Goal: Task Accomplishment & Management: Complete application form

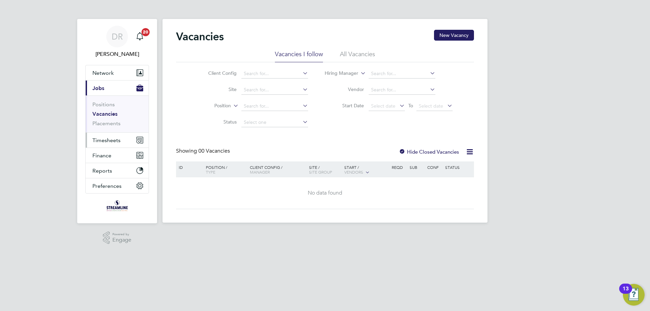
click at [100, 144] on button "Timesheets" at bounding box center [117, 140] width 63 height 15
click at [111, 138] on span "Timesheets" at bounding box center [106, 140] width 28 height 6
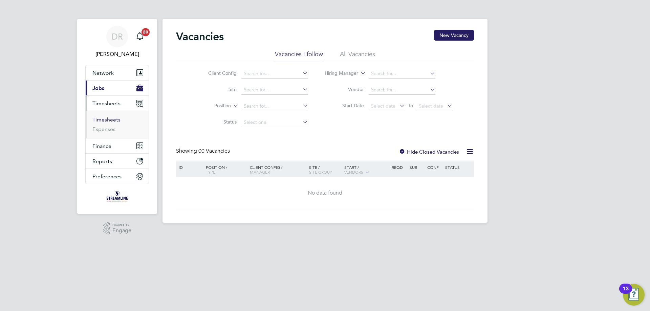
click at [114, 117] on link "Timesheets" at bounding box center [106, 119] width 28 height 6
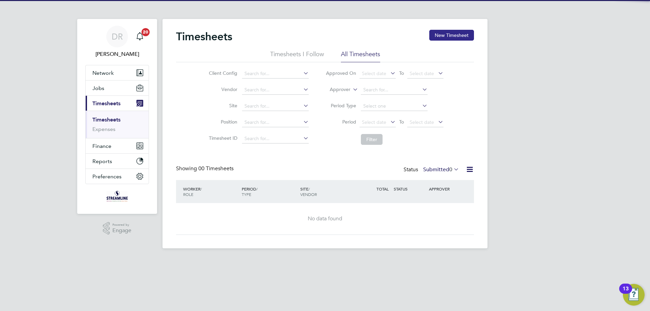
click at [450, 36] on button "New Timesheet" at bounding box center [451, 35] width 45 height 11
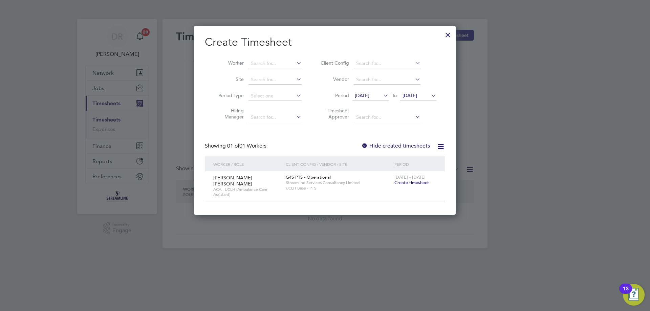
scroll to position [183, 262]
click at [420, 182] on span "Create timesheet" at bounding box center [411, 183] width 35 height 6
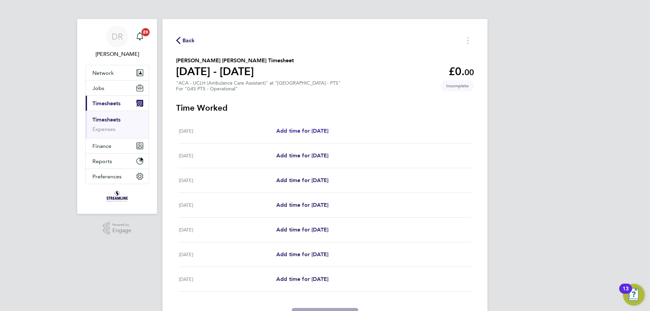
click at [307, 130] on span "Add time for [DATE]" at bounding box center [302, 131] width 52 height 6
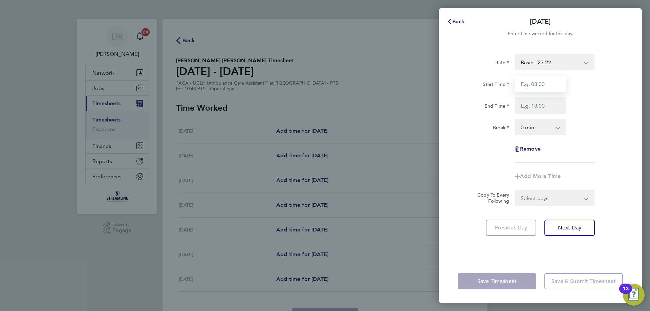
drag, startPoint x: 530, startPoint y: 83, endPoint x: 525, endPoint y: 83, distance: 5.1
click at [530, 83] on input "Start Time" at bounding box center [539, 84] width 51 height 16
type input "13:00"
click at [526, 106] on input "End Time" at bounding box center [539, 105] width 51 height 16
type input "22:30"
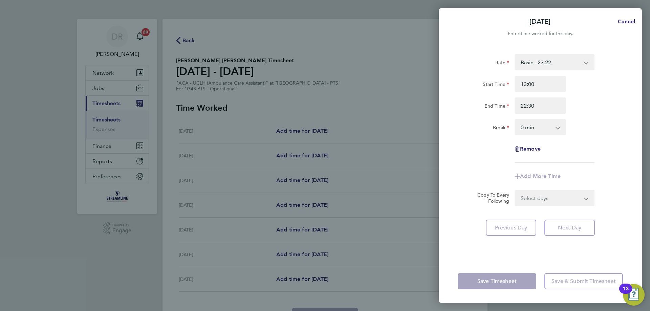
click at [524, 126] on select "0 min 15 min 30 min 45 min 60 min 75 min 90 min" at bounding box center [536, 127] width 42 height 15
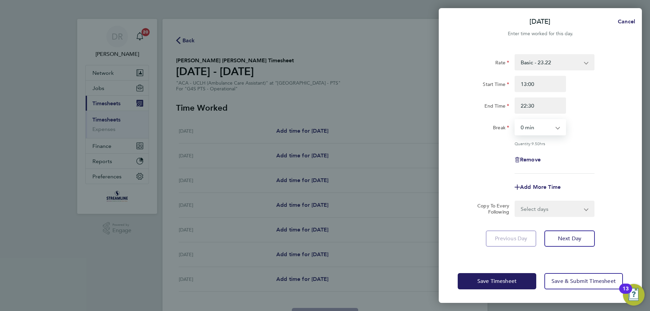
select select "30"
click at [515, 120] on select "0 min 15 min 30 min 45 min 60 min 75 min 90 min" at bounding box center [536, 127] width 42 height 15
click at [559, 241] on button "Next Day" at bounding box center [569, 238] width 50 height 16
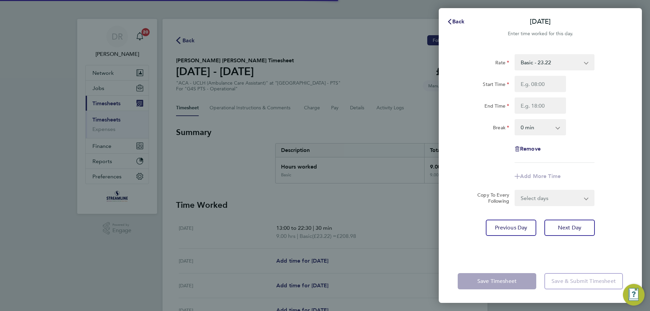
click at [559, 241] on div "Rate Basic - 23.22 Basic x1.5 - 34.84 Basic x 2 - 46.45 Start Time End Time Bre…" at bounding box center [540, 153] width 203 height 214
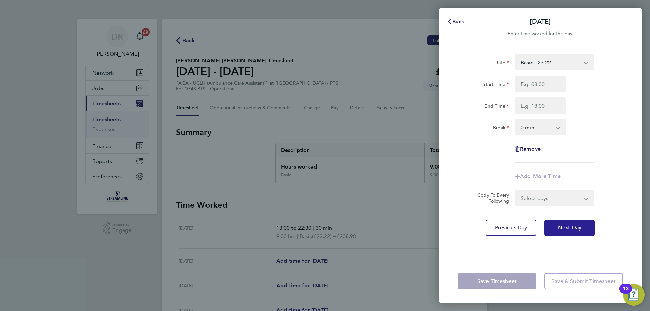
click at [574, 228] on span "Next Day" at bounding box center [569, 227] width 23 height 7
click at [531, 82] on input "Start Time" at bounding box center [539, 84] width 51 height 16
type input "13:00"
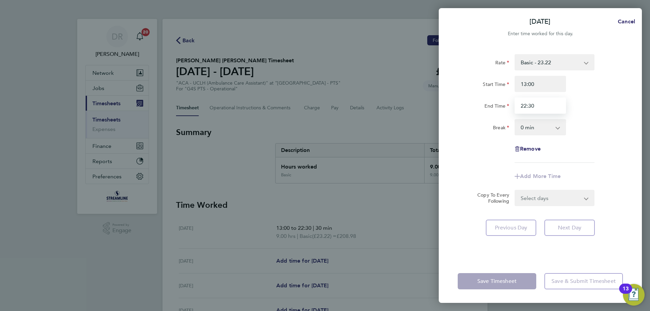
type input "22:30"
click at [526, 127] on select "0 min 15 min 30 min 45 min 60 min 75 min 90 min" at bounding box center [536, 127] width 42 height 15
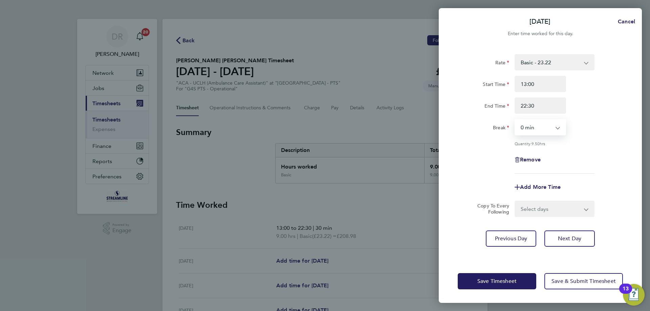
select select "30"
click at [515, 120] on select "0 min 15 min 30 min 45 min 60 min 75 min 90 min" at bounding box center [536, 127] width 42 height 15
click at [564, 241] on span "Next Day" at bounding box center [569, 238] width 23 height 7
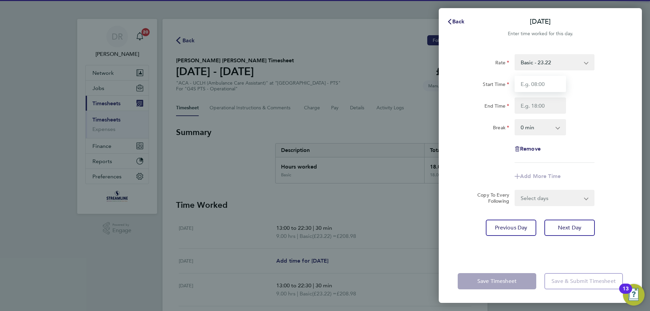
click at [534, 86] on input "Start Time" at bounding box center [539, 84] width 51 height 16
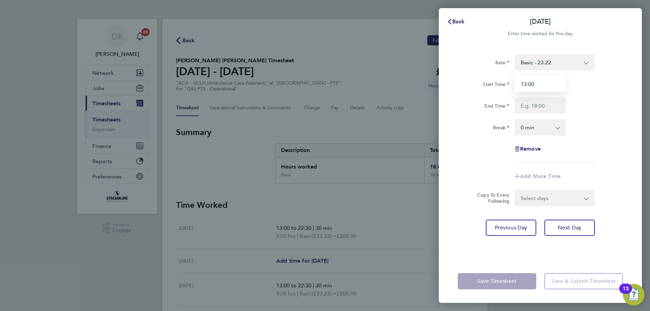
type input "13:00"
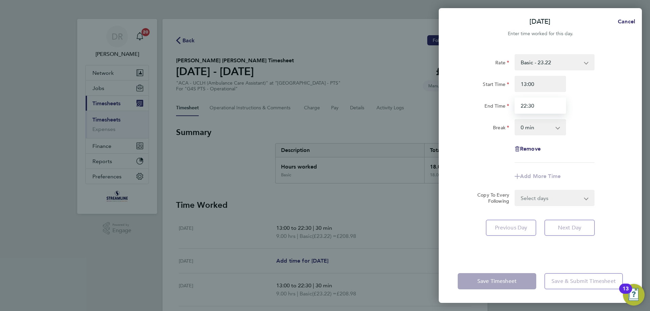
type input "22:30"
click at [535, 131] on select "0 min 15 min 30 min 45 min 60 min 75 min 90 min" at bounding box center [536, 127] width 42 height 15
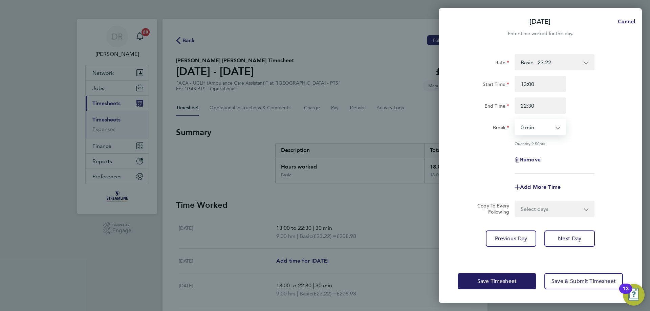
select select "30"
click at [515, 120] on select "0 min 15 min 30 min 45 min 60 min 75 min 90 min" at bounding box center [536, 127] width 42 height 15
click at [501, 281] on span "Save Timesheet" at bounding box center [496, 281] width 39 height 7
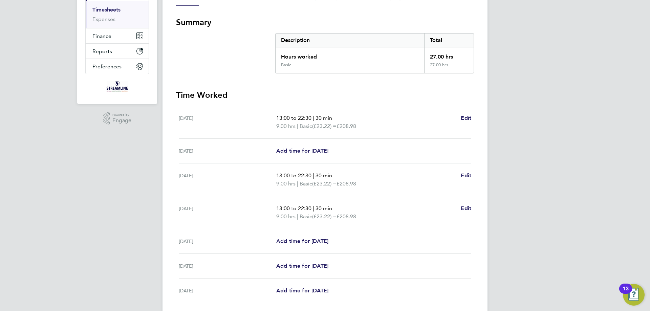
scroll to position [135, 0]
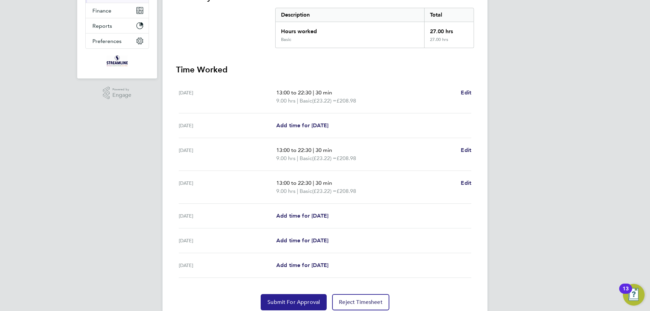
drag, startPoint x: 303, startPoint y: 302, endPoint x: 297, endPoint y: 291, distance: 12.7
click at [303, 302] on span "Submit For Approval" at bounding box center [293, 302] width 52 height 7
